Goal: Transaction & Acquisition: Download file/media

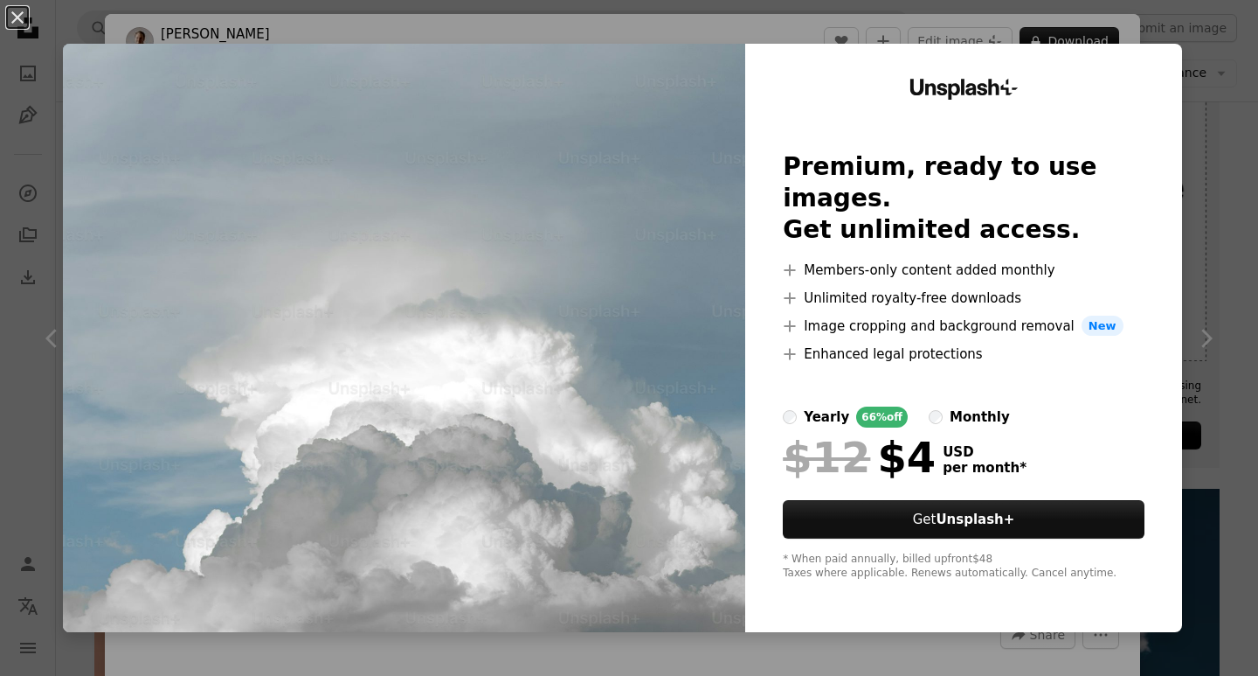
scroll to position [437, 0]
click at [356, 41] on div "An X shape Unsplash+ Premium, ready to use images. Get unlimited access. A plus…" at bounding box center [629, 338] width 1258 height 676
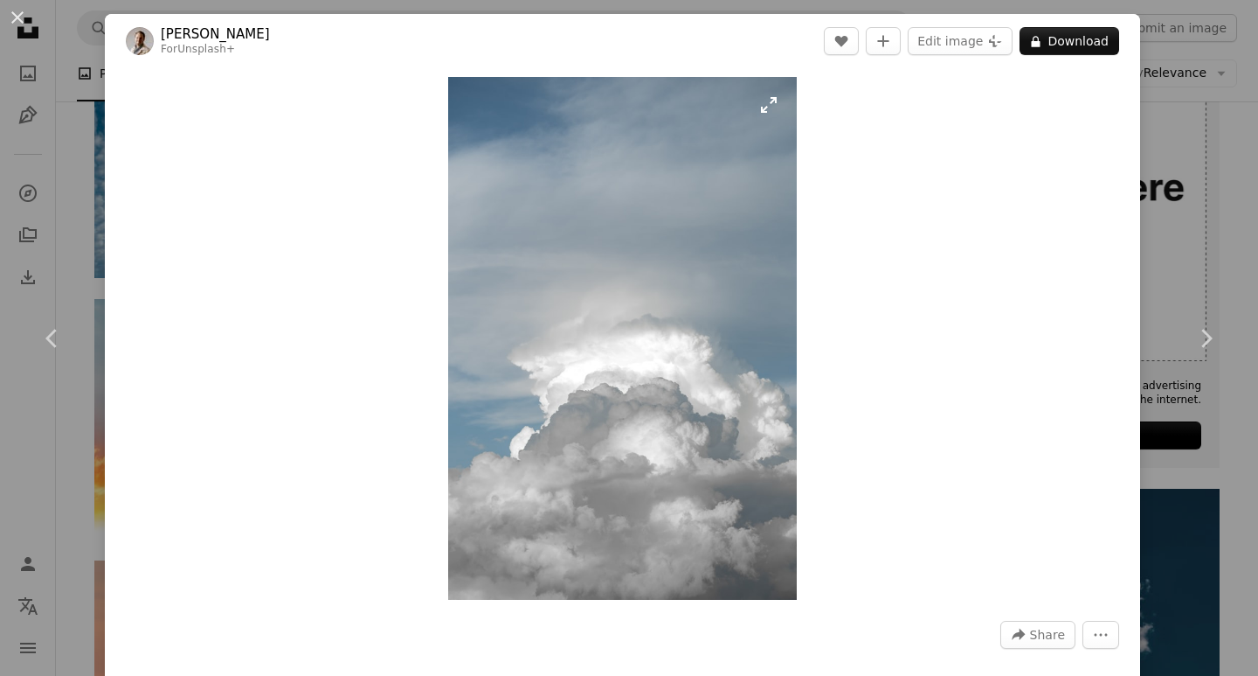
click at [495, 198] on img "Zoom in on this image" at bounding box center [622, 338] width 349 height 523
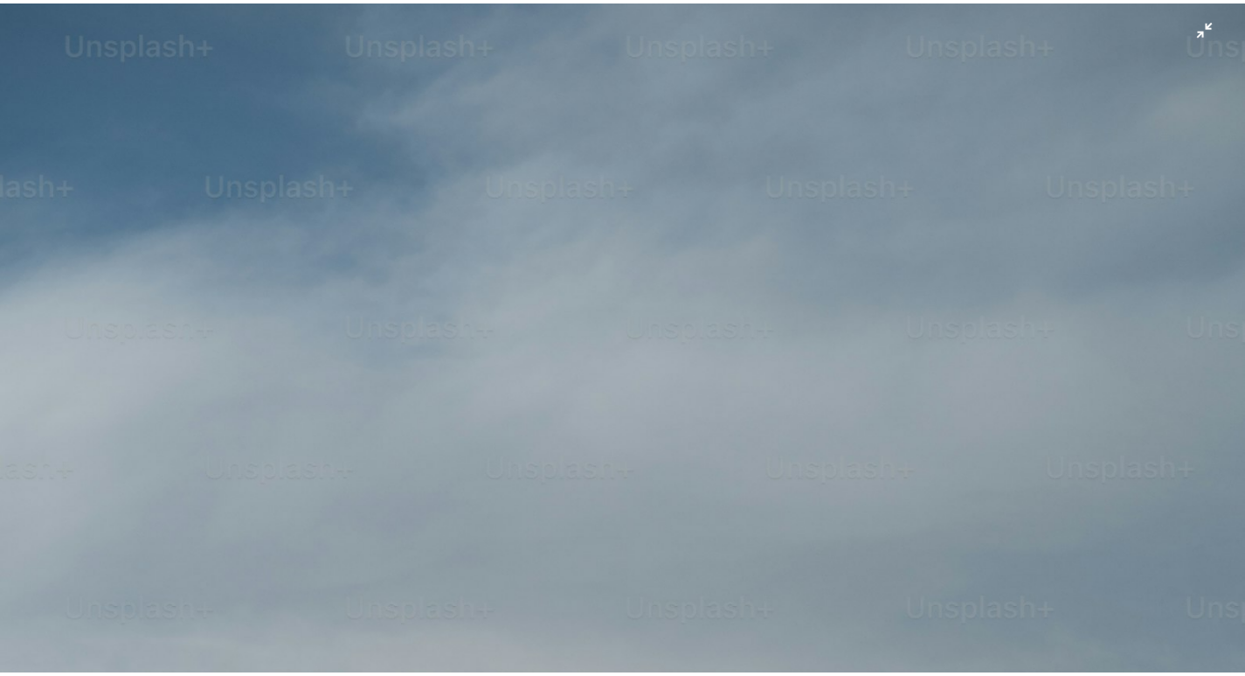
scroll to position [587, 0]
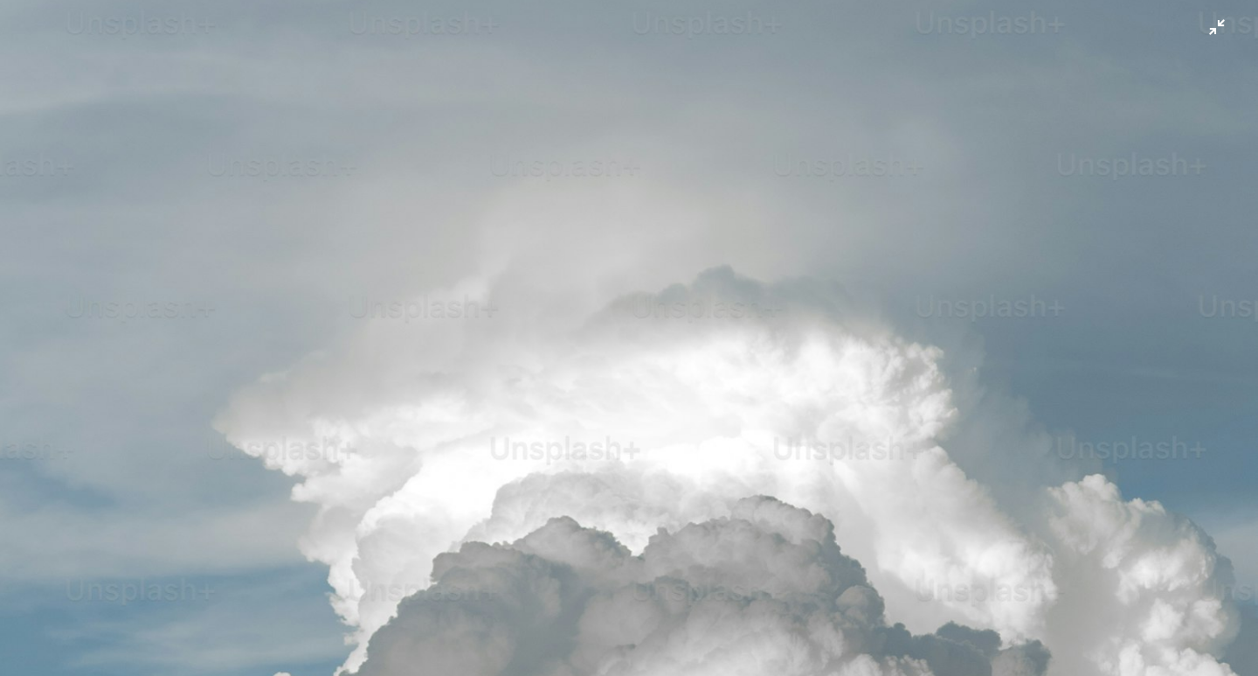
click at [1202, 25] on img "Zoom out on this image" at bounding box center [629, 356] width 1260 height 1888
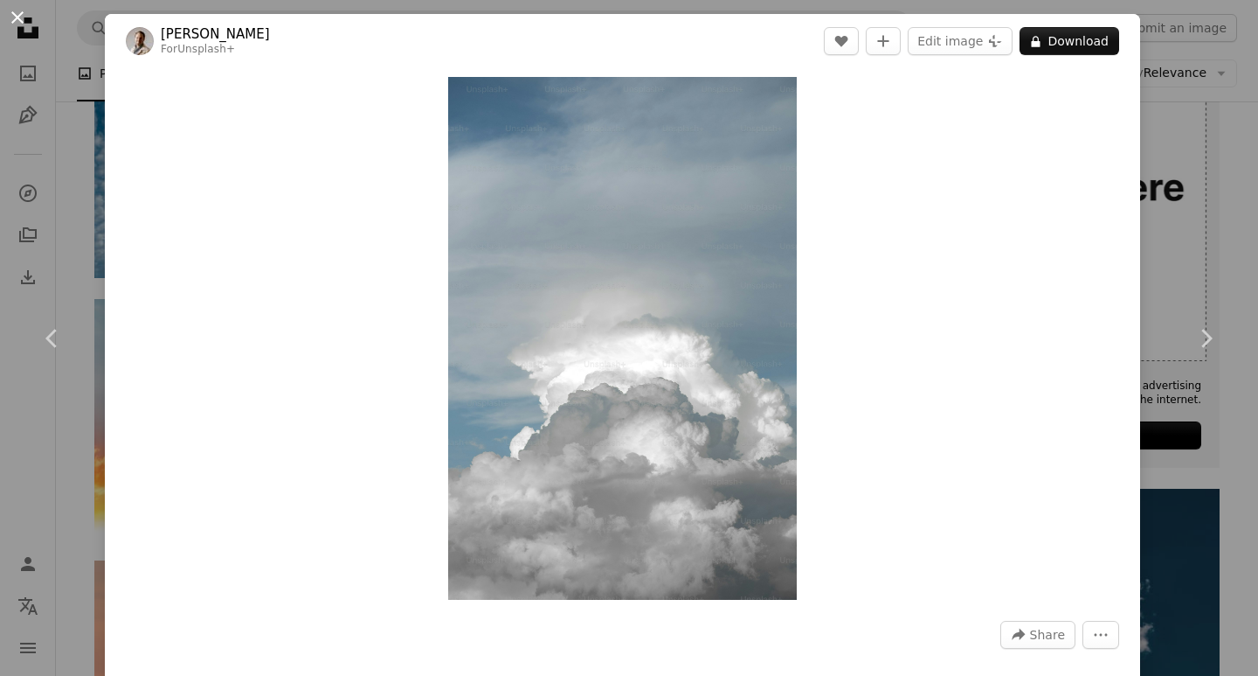
click at [22, 17] on button "An X shape" at bounding box center [17, 17] width 21 height 21
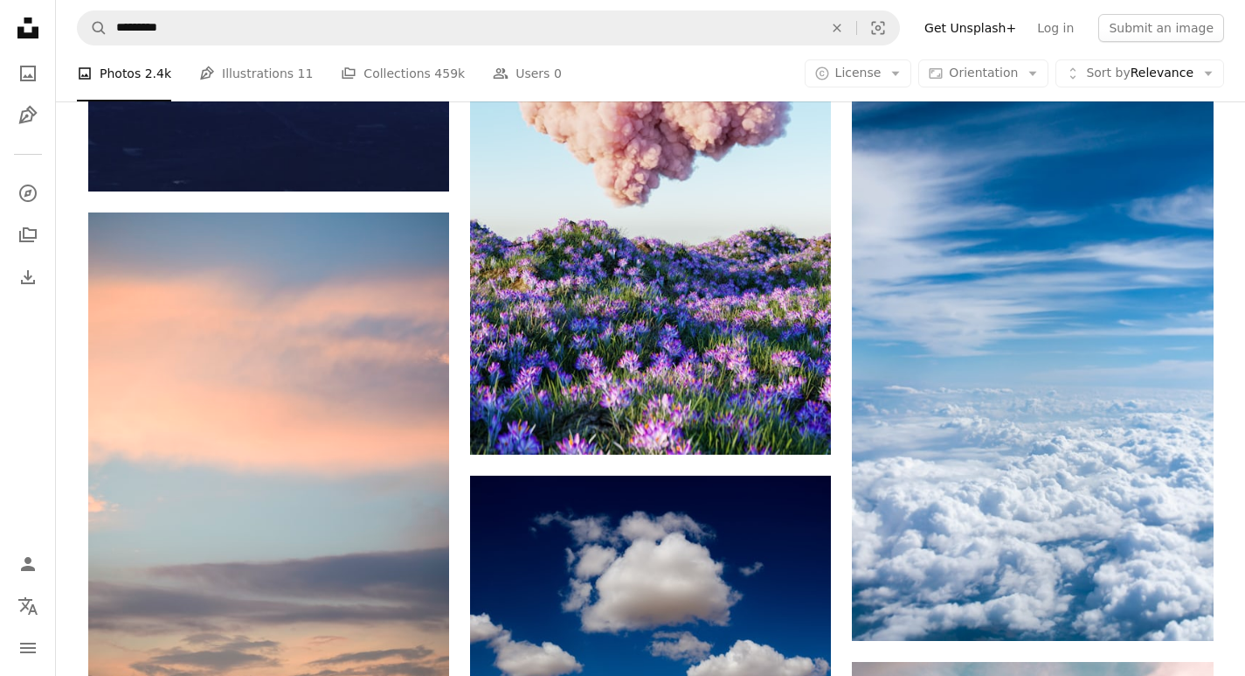
scroll to position [1573, 0]
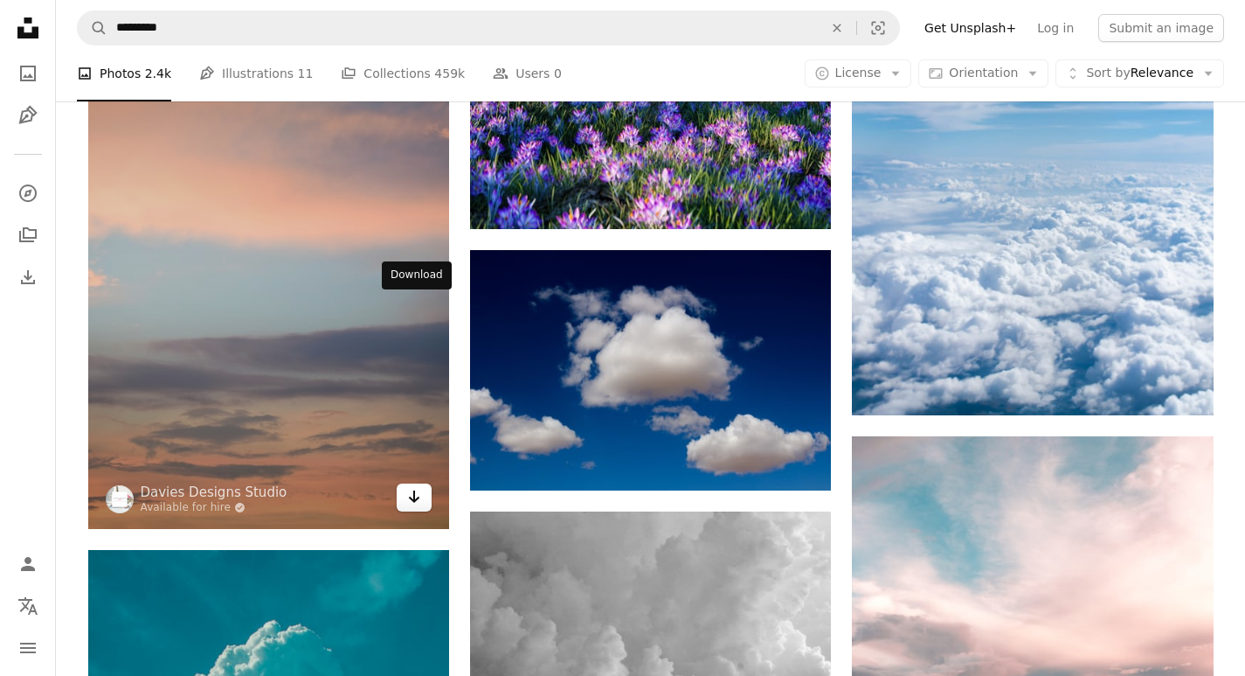
click at [427, 483] on link "Arrow pointing down" at bounding box center [414, 497] width 35 height 28
